Goal: Information Seeking & Learning: Learn about a topic

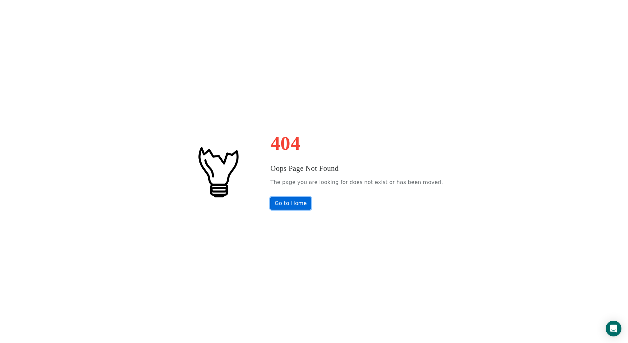
click at [308, 206] on link "Go to Home" at bounding box center [291, 203] width 41 height 12
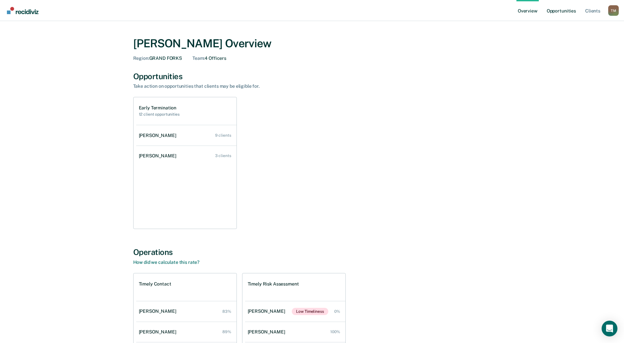
click at [565, 10] on link "Opportunities" at bounding box center [561, 10] width 32 height 21
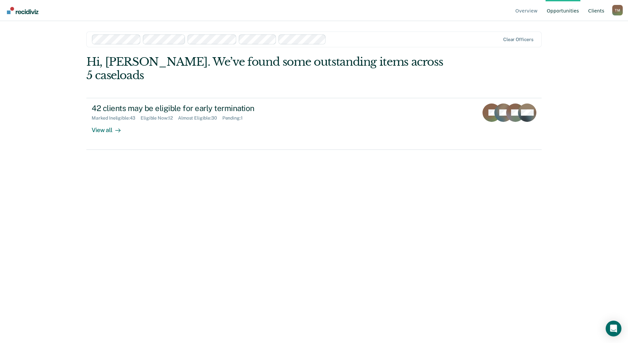
click at [597, 12] on link "Client s" at bounding box center [596, 10] width 19 height 21
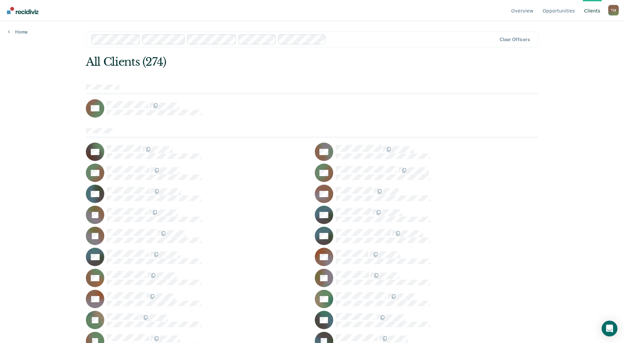
click at [611, 9] on div "T M" at bounding box center [613, 10] width 11 height 11
click at [577, 51] on link "Go to Operations" at bounding box center [586, 52] width 42 height 6
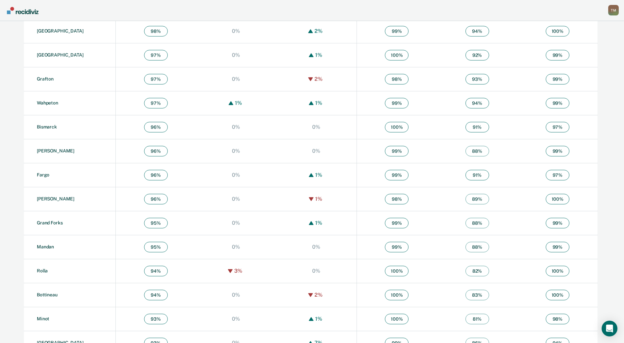
scroll to position [331, 0]
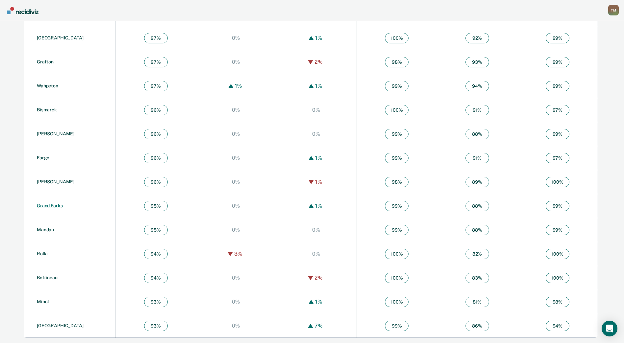
click at [56, 205] on link "Grand Forks" at bounding box center [50, 205] width 26 height 5
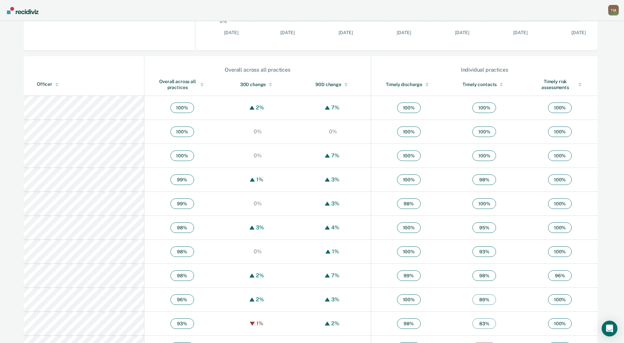
scroll to position [197, 0]
